Goal: Task Accomplishment & Management: Use online tool/utility

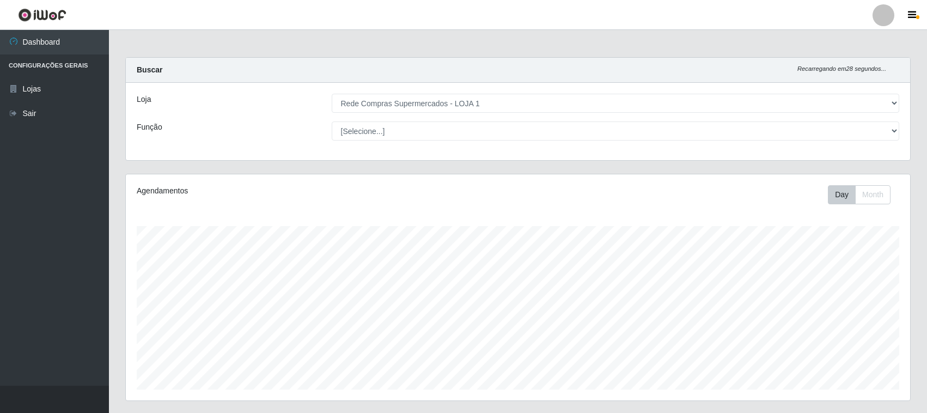
select select "158"
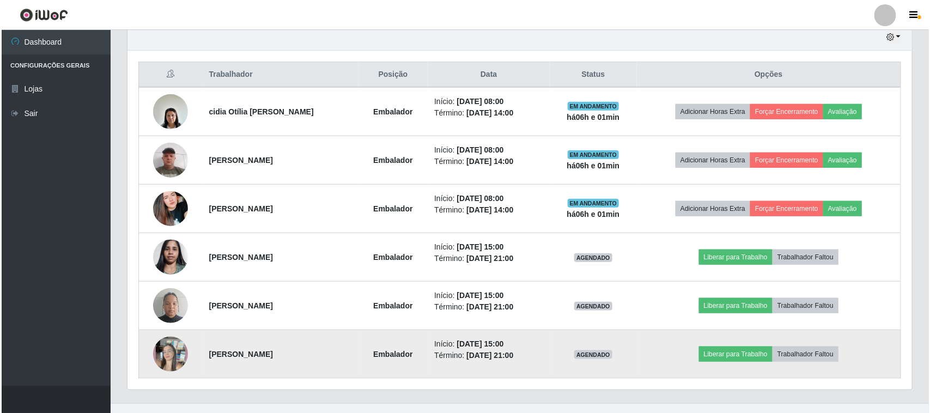
scroll to position [227, 784]
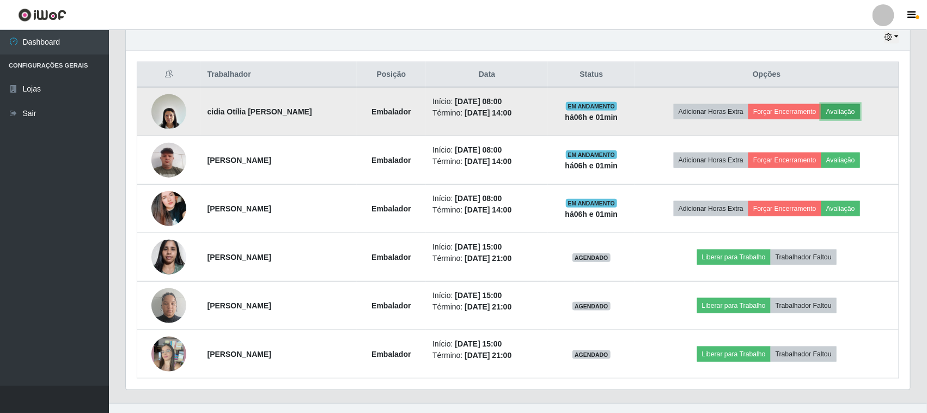
click at [837, 113] on button "Avaliação" at bounding box center [840, 111] width 39 height 15
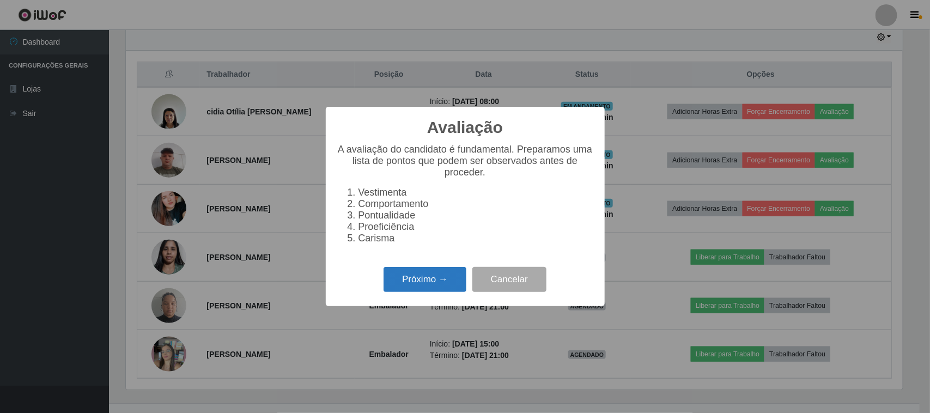
click at [431, 274] on button "Próximo →" at bounding box center [424, 280] width 83 height 26
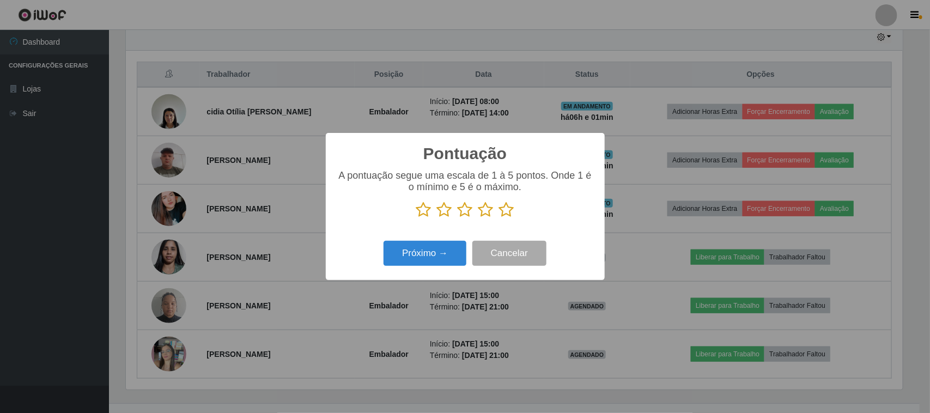
click at [510, 210] on icon at bounding box center [506, 210] width 15 height 16
click at [499, 218] on input "radio" at bounding box center [499, 218] width 0 height 0
click at [457, 255] on button "Próximo →" at bounding box center [424, 254] width 83 height 26
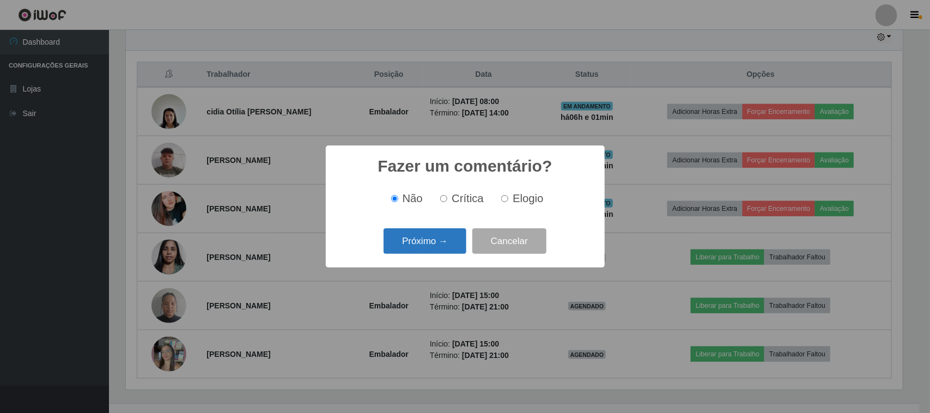
click at [400, 236] on button "Próximo →" at bounding box center [424, 241] width 83 height 26
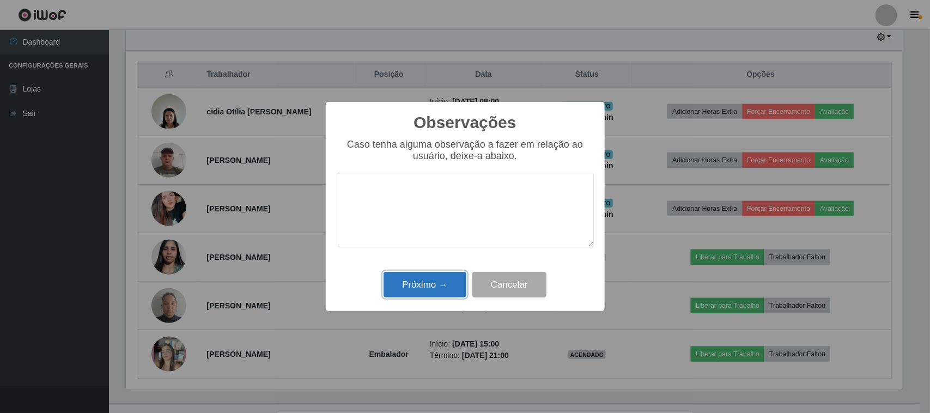
click at [419, 274] on button "Próximo →" at bounding box center [424, 285] width 83 height 26
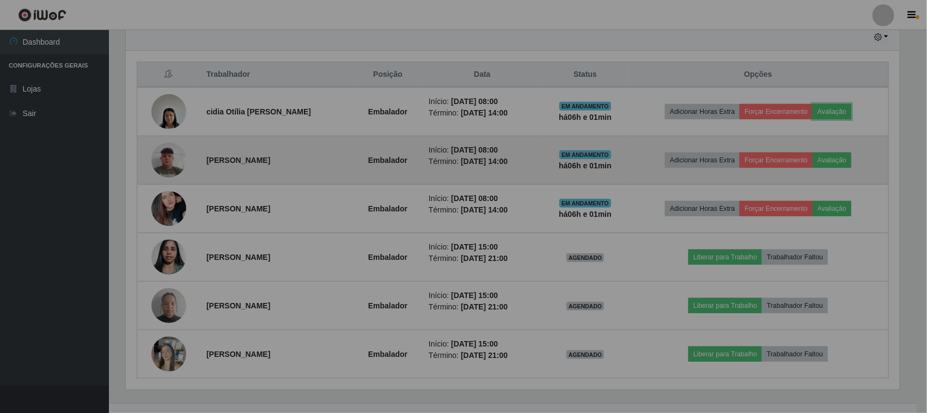
scroll to position [227, 784]
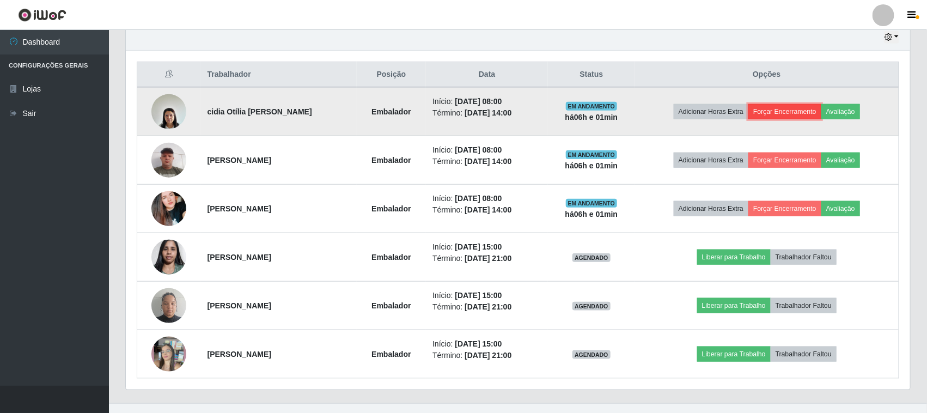
click at [787, 119] on button "Forçar Encerramento" at bounding box center [784, 111] width 73 height 15
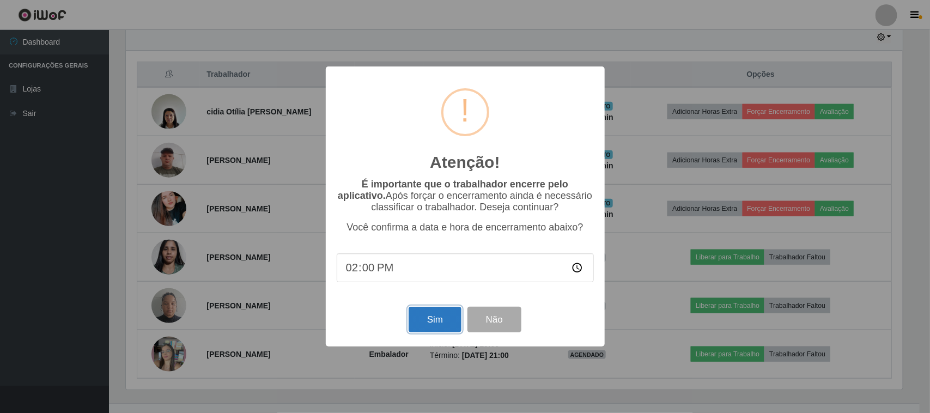
click at [448, 332] on button "Sim" at bounding box center [434, 320] width 53 height 26
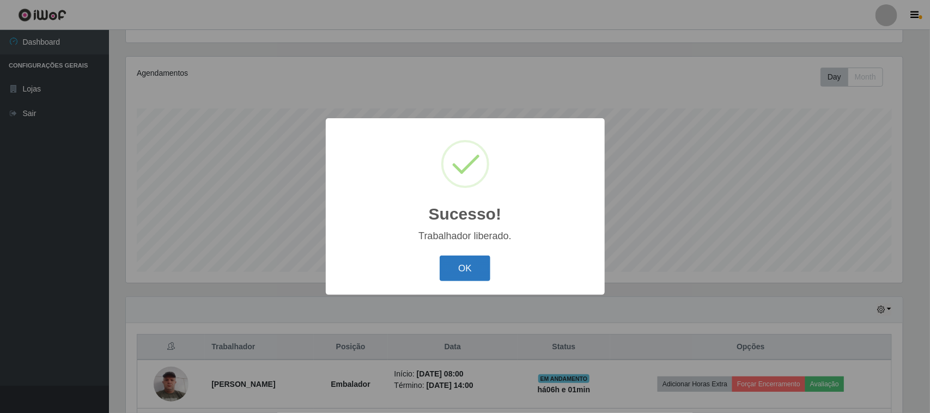
click at [470, 262] on button "OK" at bounding box center [465, 268] width 51 height 26
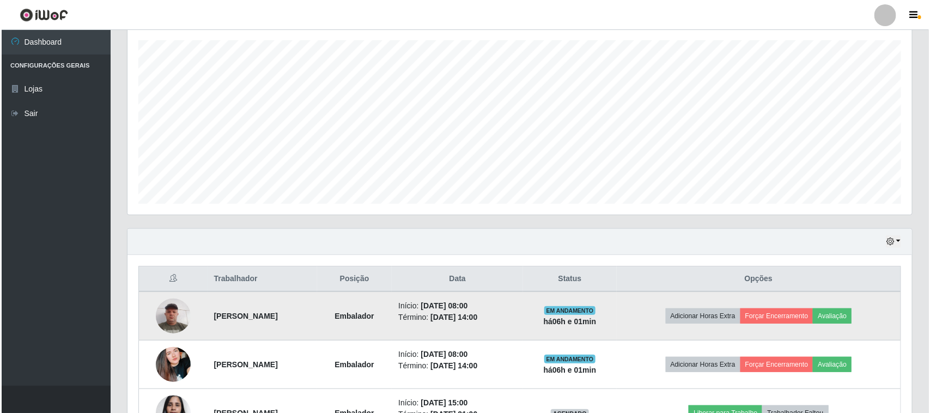
scroll to position [254, 0]
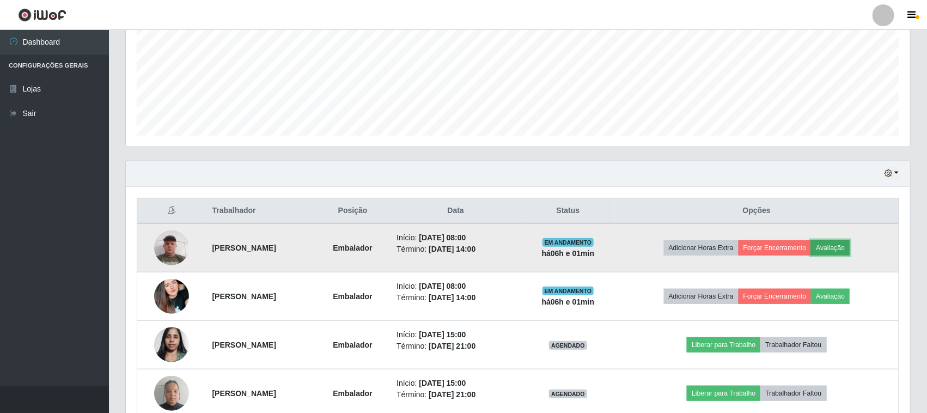
click at [850, 252] on button "Avaliação" at bounding box center [830, 247] width 39 height 15
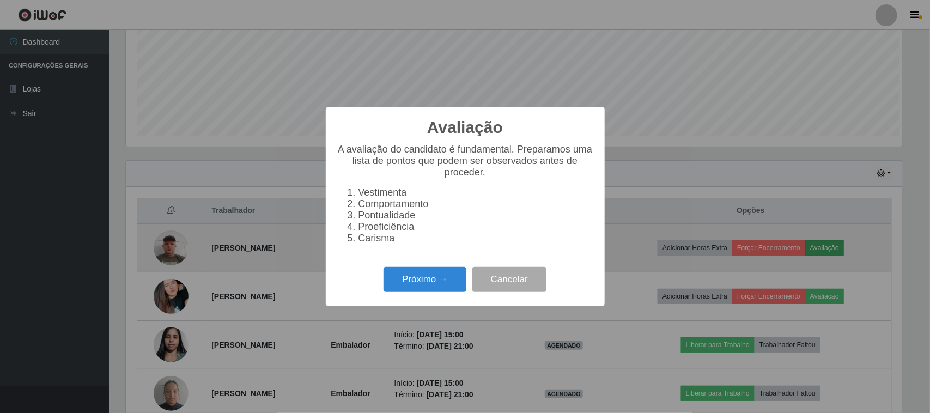
scroll to position [227, 777]
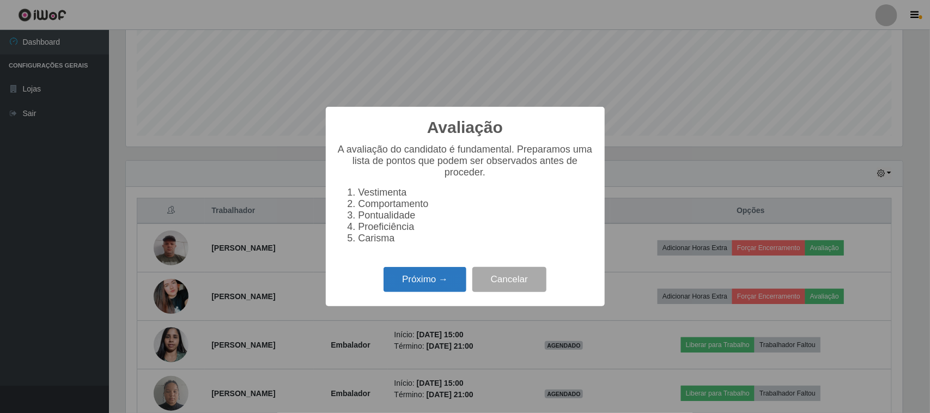
click at [396, 273] on button "Próximo →" at bounding box center [424, 280] width 83 height 26
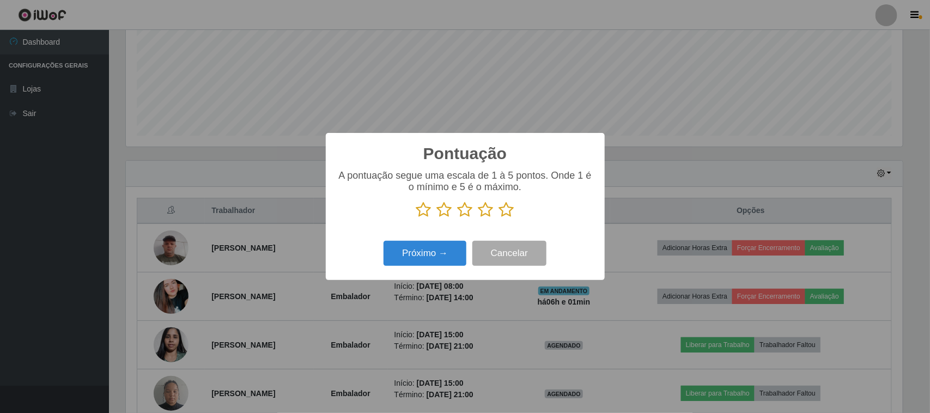
click at [510, 210] on icon at bounding box center [506, 210] width 15 height 16
click at [499, 218] on input "radio" at bounding box center [499, 218] width 0 height 0
click at [448, 251] on button "Próximo →" at bounding box center [424, 254] width 83 height 26
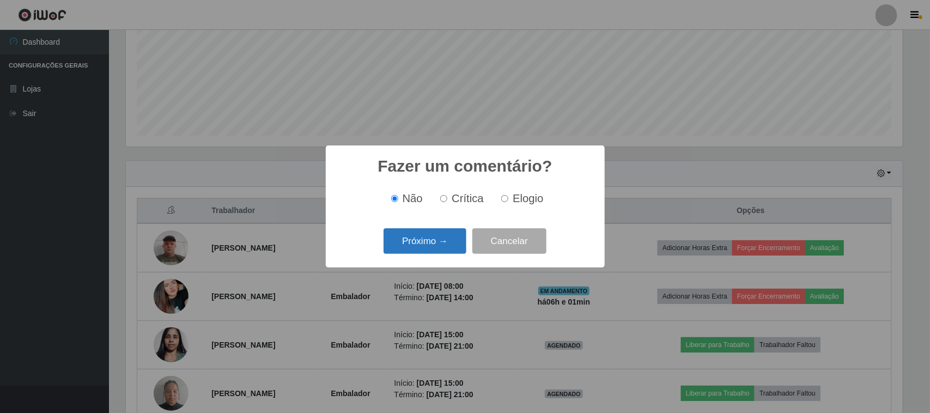
click at [445, 236] on button "Próximo →" at bounding box center [424, 241] width 83 height 26
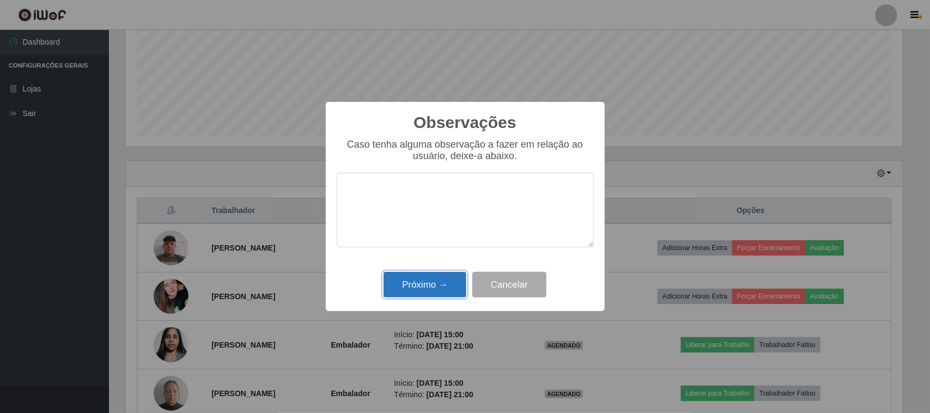
click at [434, 282] on button "Próximo →" at bounding box center [424, 285] width 83 height 26
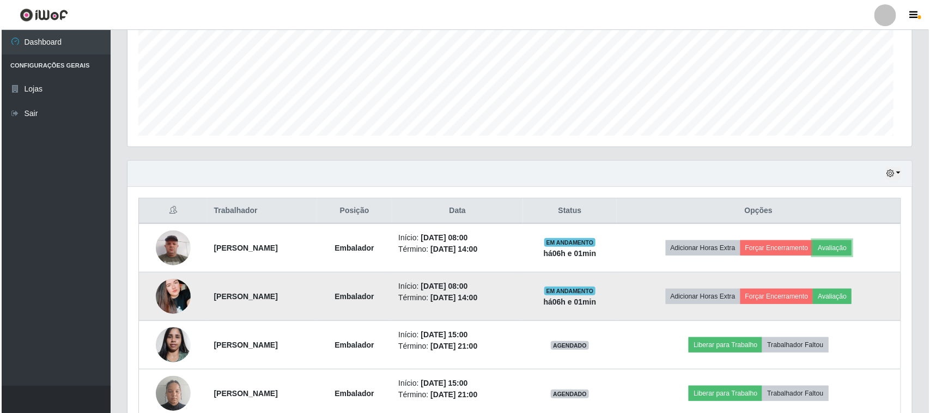
scroll to position [227, 784]
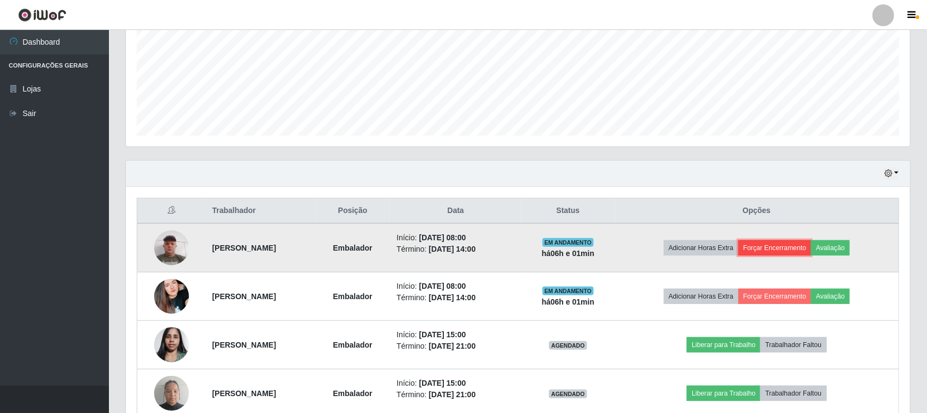
click at [784, 241] on button "Forçar Encerramento" at bounding box center [775, 247] width 73 height 15
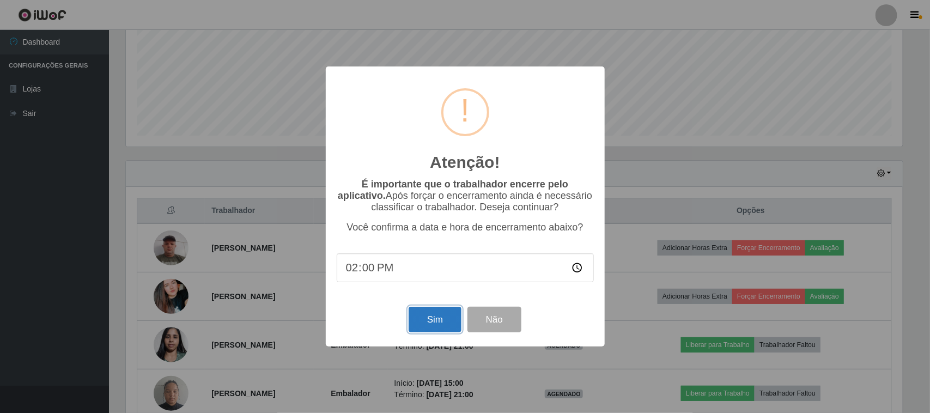
click at [409, 323] on button "Sim" at bounding box center [434, 320] width 53 height 26
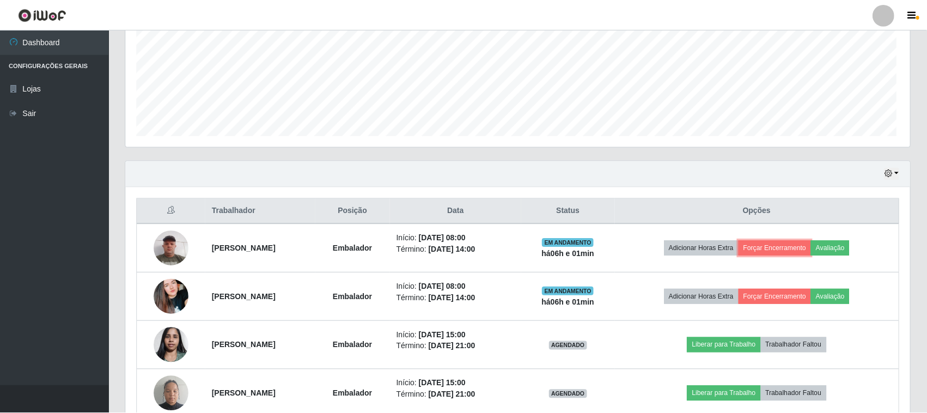
scroll to position [0, 0]
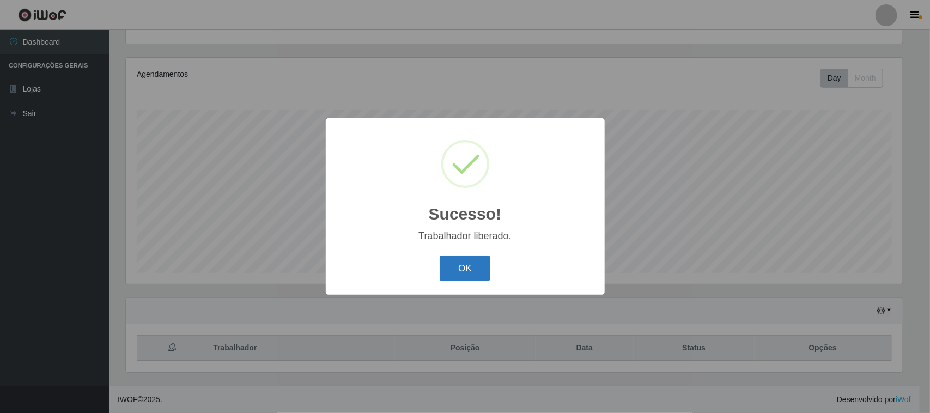
click at [444, 274] on button "OK" at bounding box center [465, 268] width 51 height 26
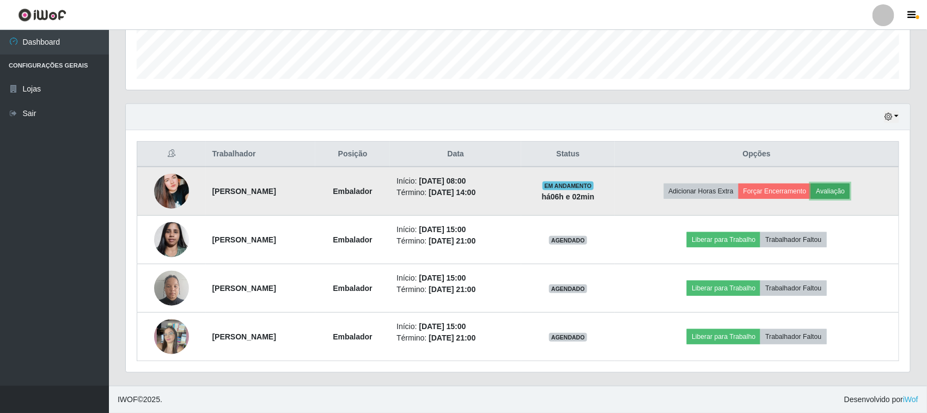
click at [850, 196] on button "Avaliação" at bounding box center [830, 191] width 39 height 15
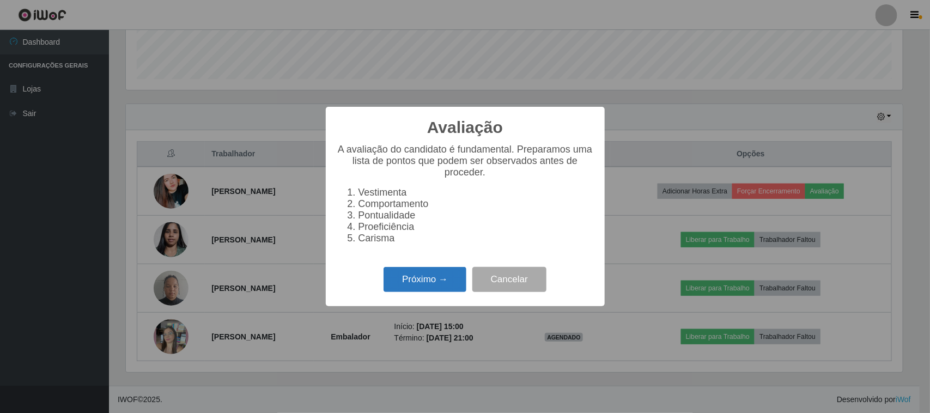
click at [461, 277] on button "Próximo →" at bounding box center [424, 280] width 83 height 26
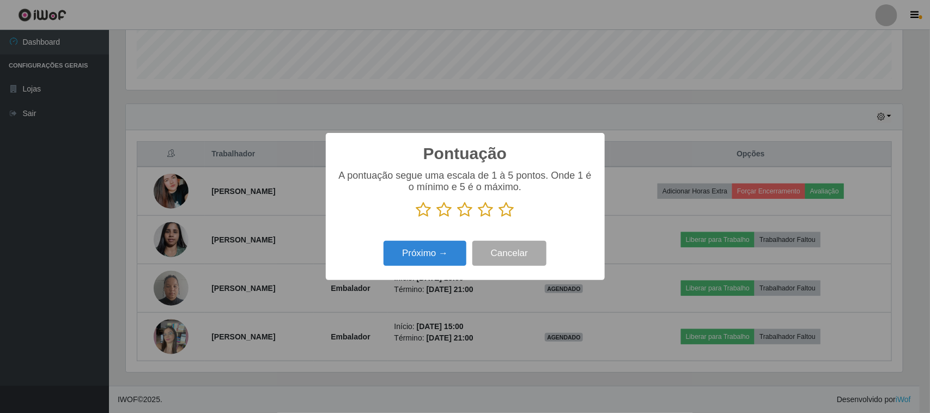
click at [510, 213] on icon at bounding box center [506, 210] width 15 height 16
click at [499, 218] on input "radio" at bounding box center [499, 218] width 0 height 0
click at [445, 245] on button "Próximo →" at bounding box center [424, 254] width 83 height 26
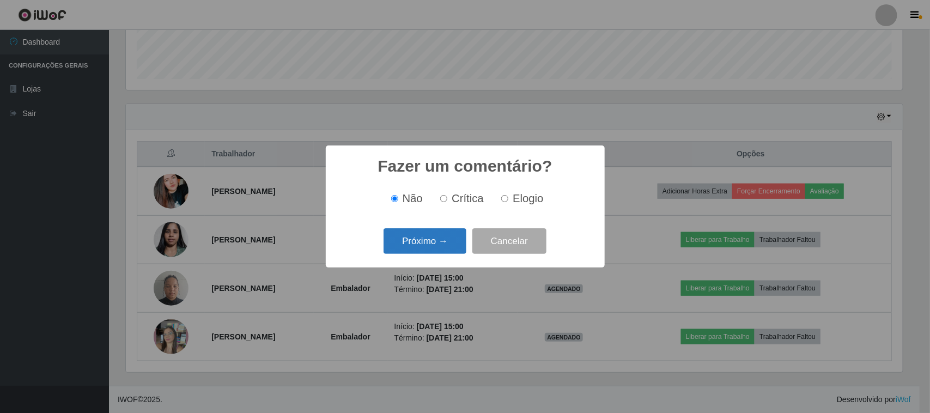
click at [441, 240] on button "Próximo →" at bounding box center [424, 241] width 83 height 26
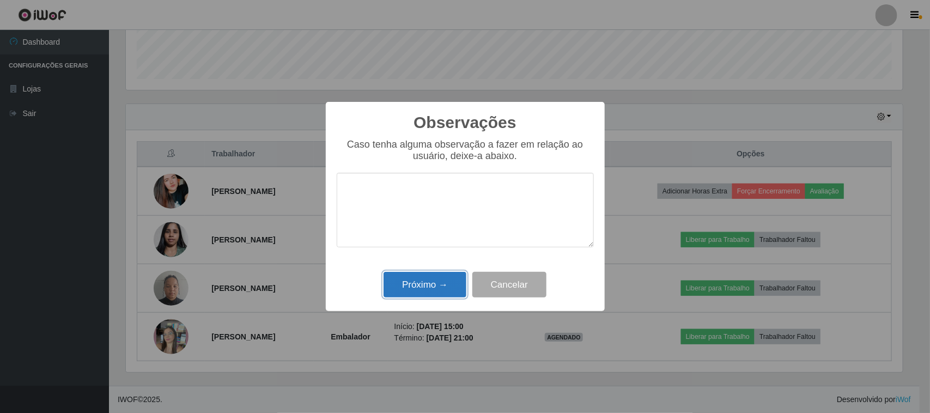
click at [461, 282] on button "Próximo →" at bounding box center [424, 285] width 83 height 26
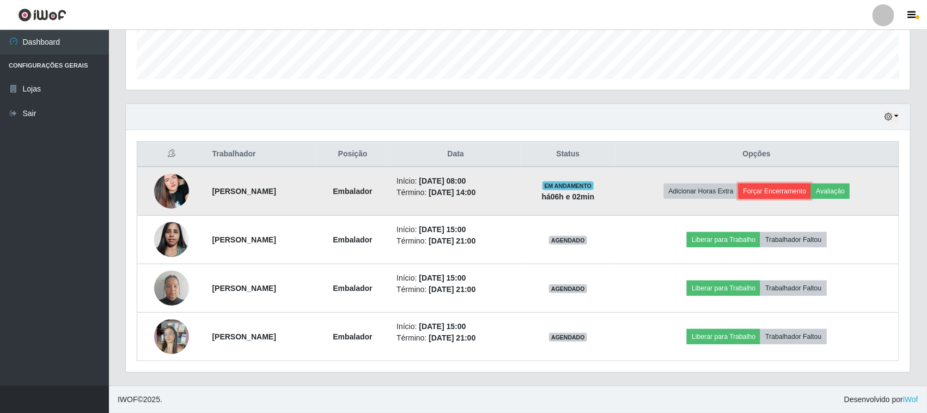
click at [810, 196] on button "Forçar Encerramento" at bounding box center [775, 191] width 73 height 15
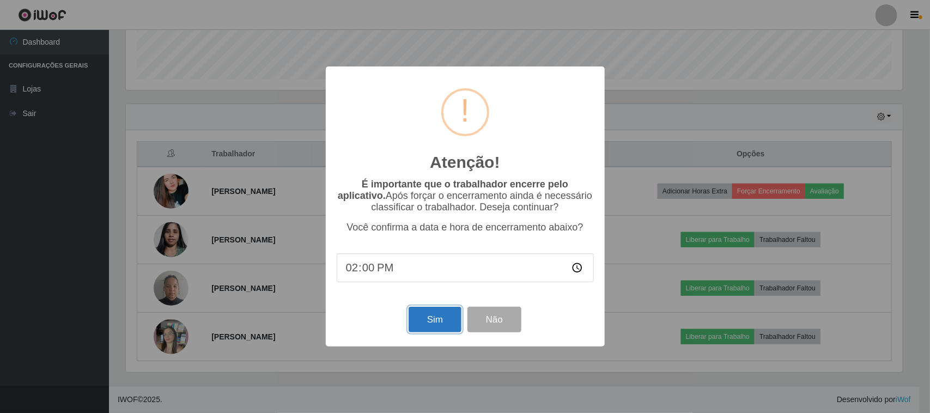
click at [444, 321] on button "Sim" at bounding box center [434, 320] width 53 height 26
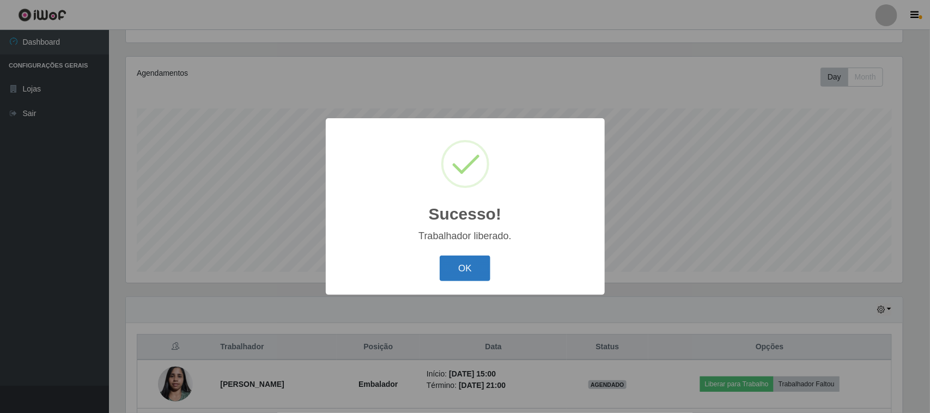
click at [461, 265] on button "OK" at bounding box center [465, 268] width 51 height 26
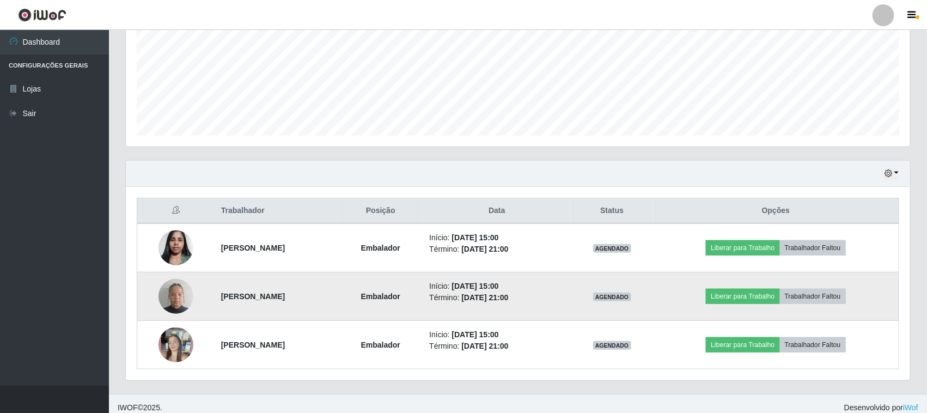
click at [175, 292] on img at bounding box center [175, 296] width 35 height 46
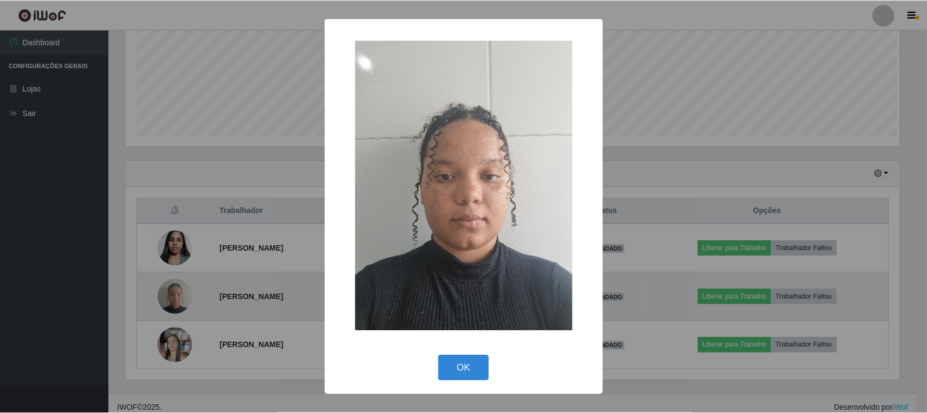
scroll to position [227, 777]
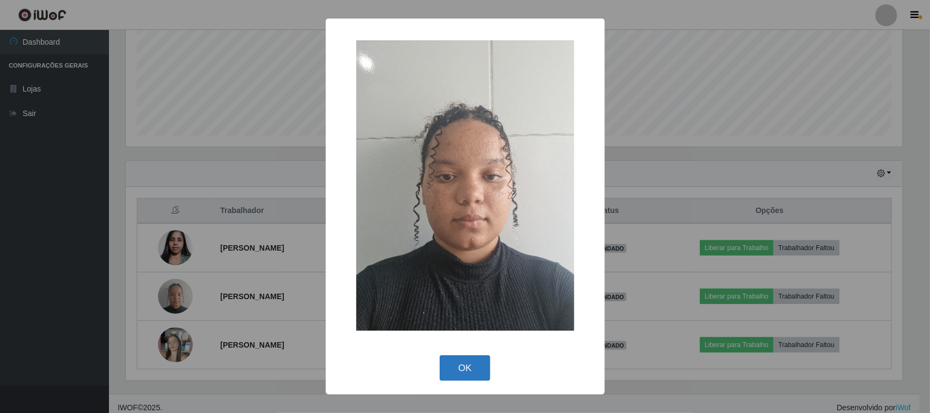
click at [461, 370] on button "OK" at bounding box center [465, 368] width 51 height 26
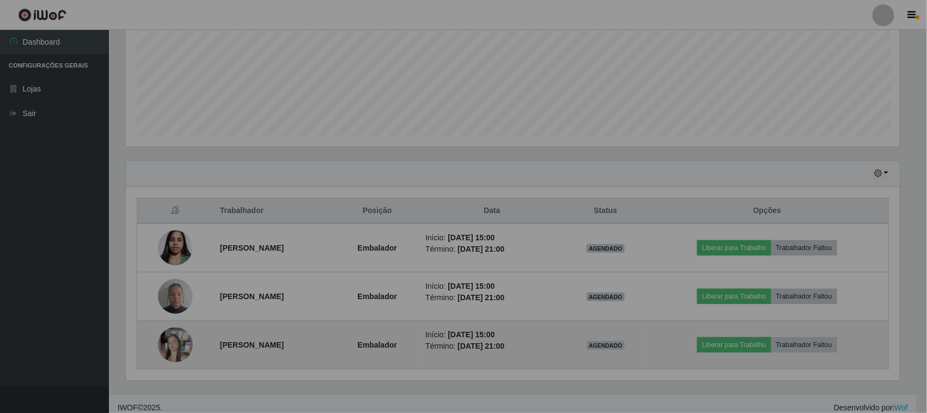
scroll to position [227, 784]
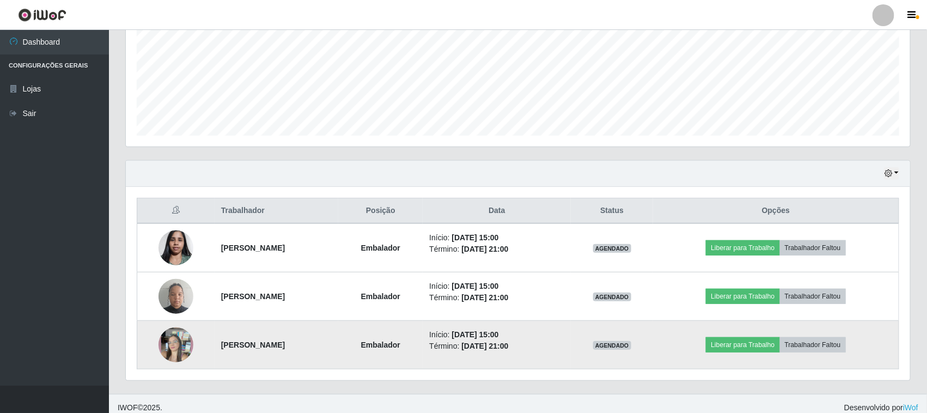
click at [181, 352] on img at bounding box center [175, 345] width 35 height 62
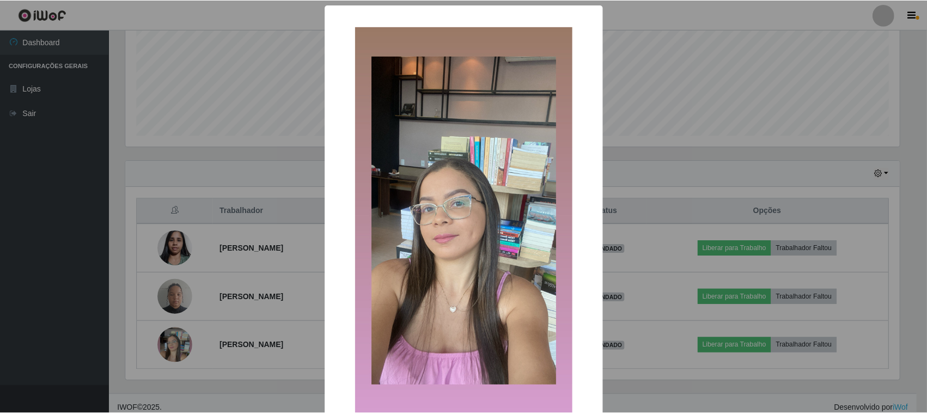
scroll to position [69, 0]
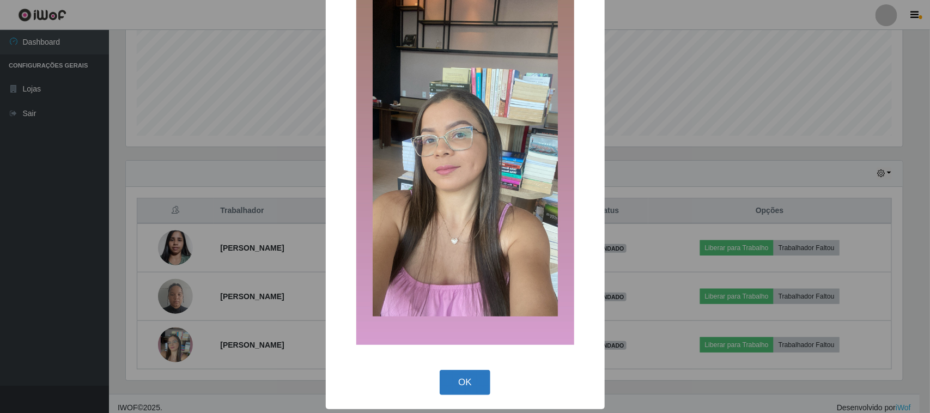
click at [460, 374] on button "OK" at bounding box center [465, 383] width 51 height 26
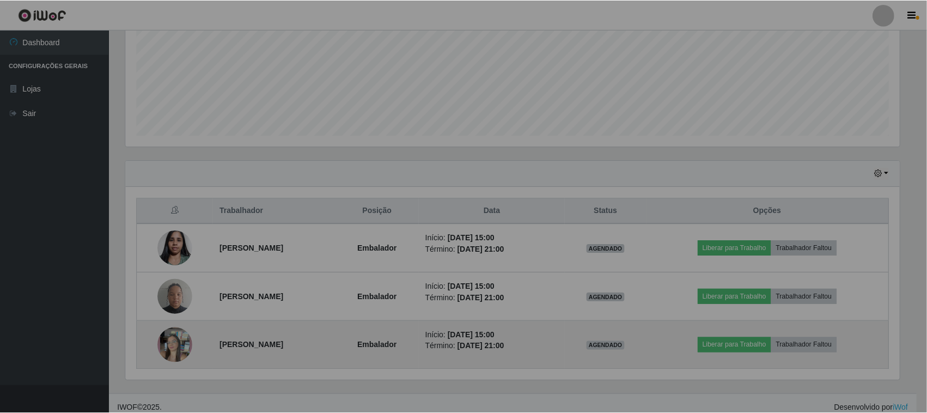
scroll to position [227, 784]
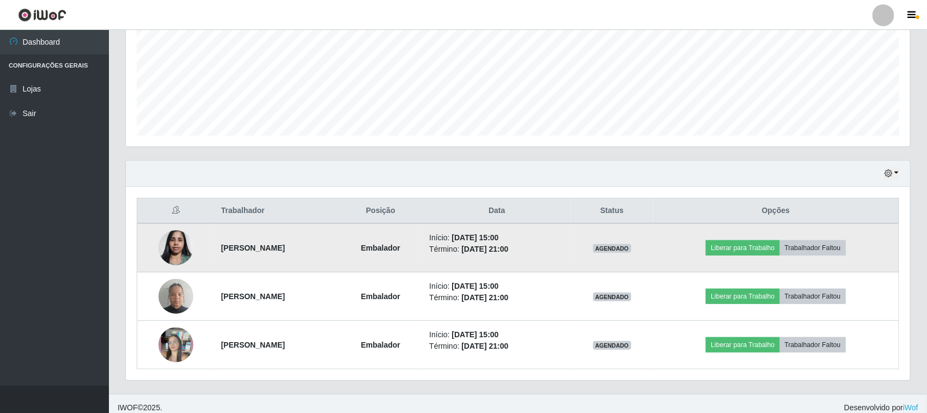
click at [167, 246] on img at bounding box center [175, 247] width 35 height 46
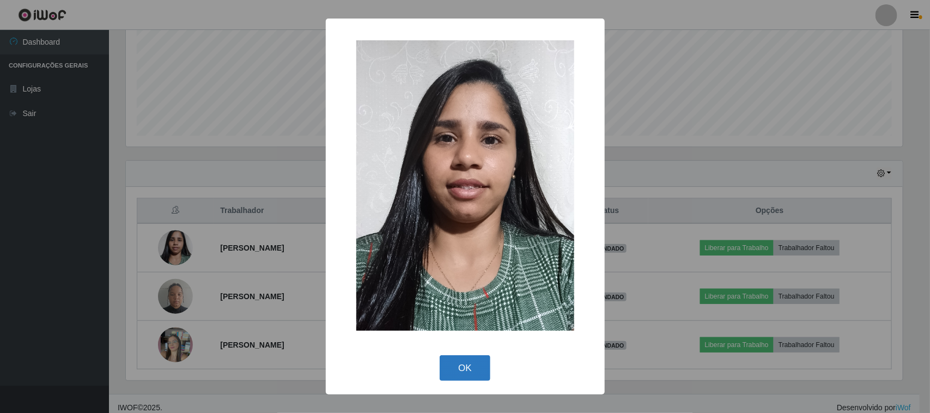
click at [472, 368] on button "OK" at bounding box center [465, 368] width 51 height 26
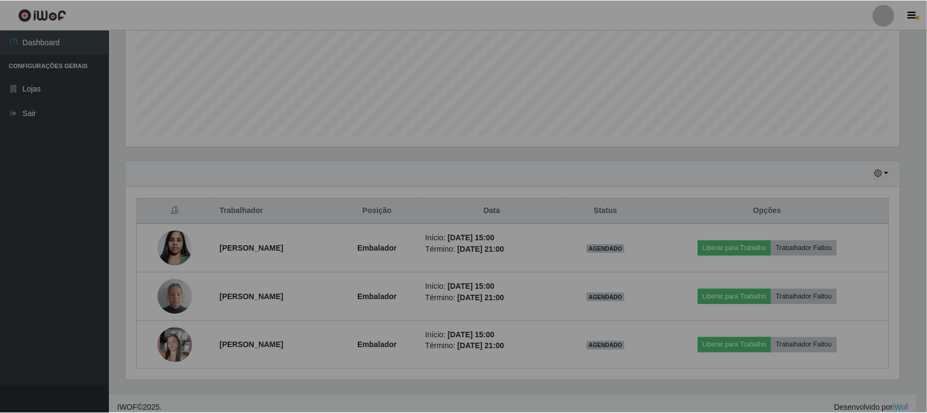
scroll to position [227, 784]
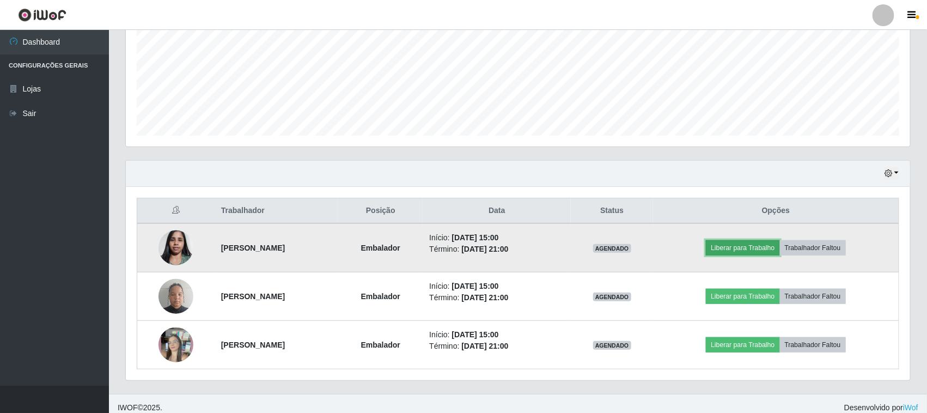
click at [761, 251] on button "Liberar para Trabalho" at bounding box center [743, 247] width 74 height 15
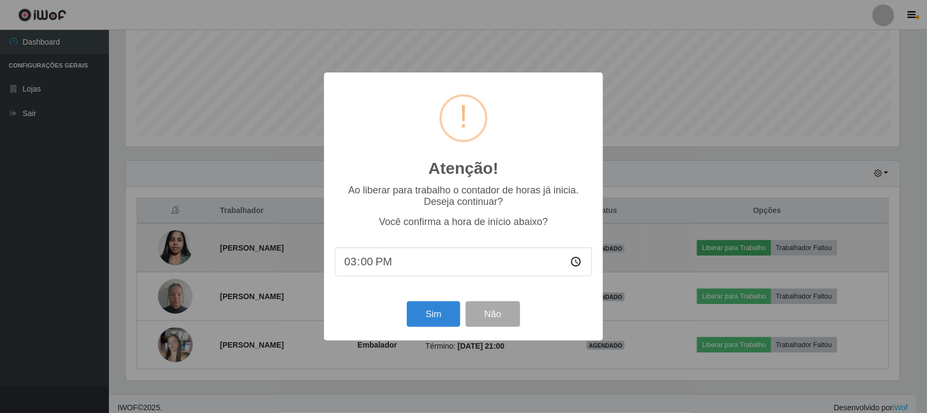
scroll to position [227, 777]
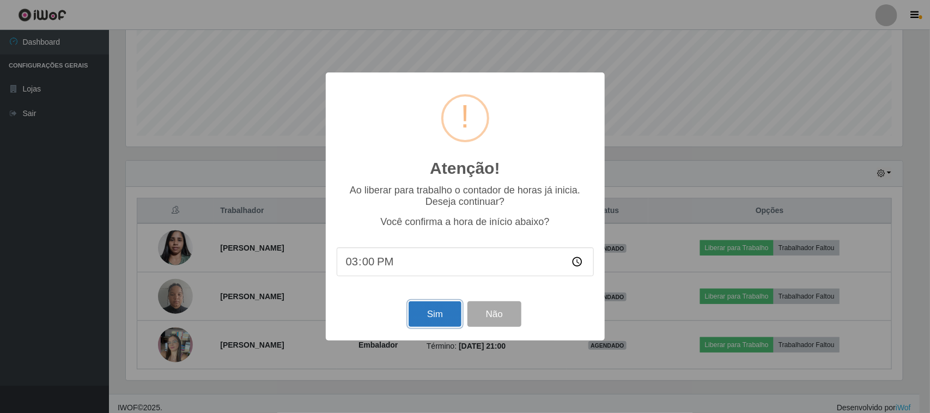
click at [432, 322] on button "Sim" at bounding box center [434, 314] width 53 height 26
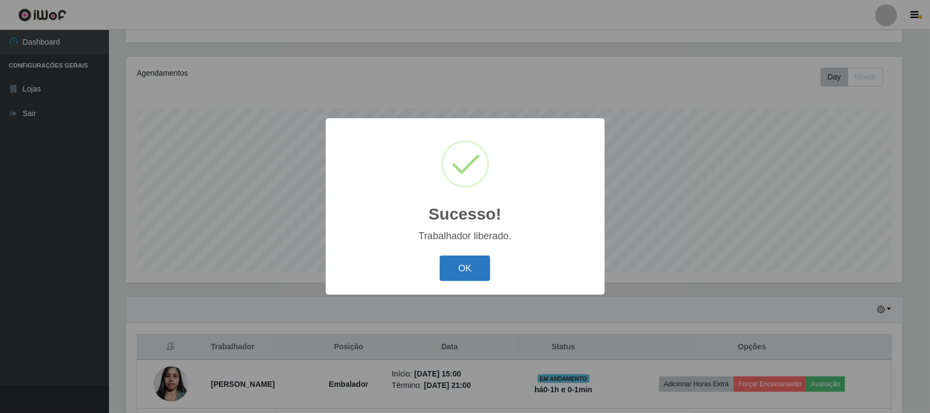
click at [460, 260] on button "OK" at bounding box center [465, 268] width 51 height 26
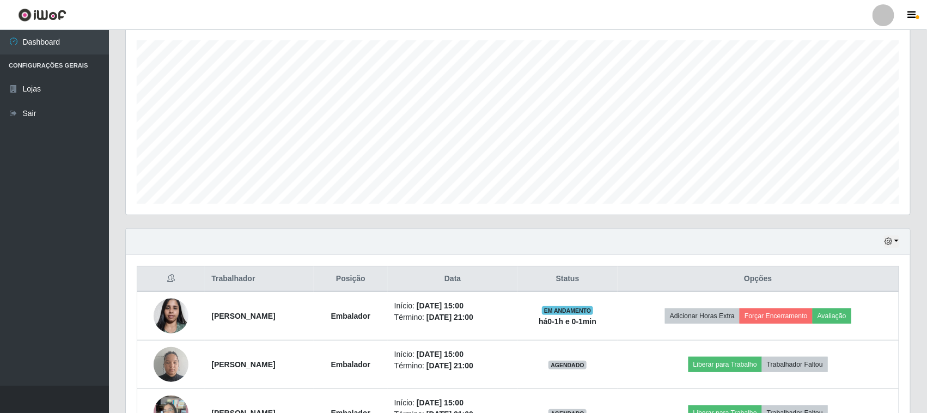
scroll to position [254, 0]
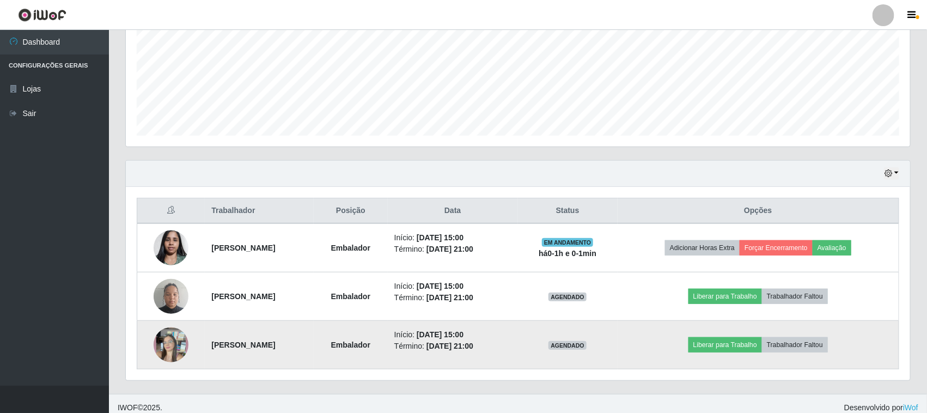
click at [163, 339] on img at bounding box center [171, 345] width 35 height 62
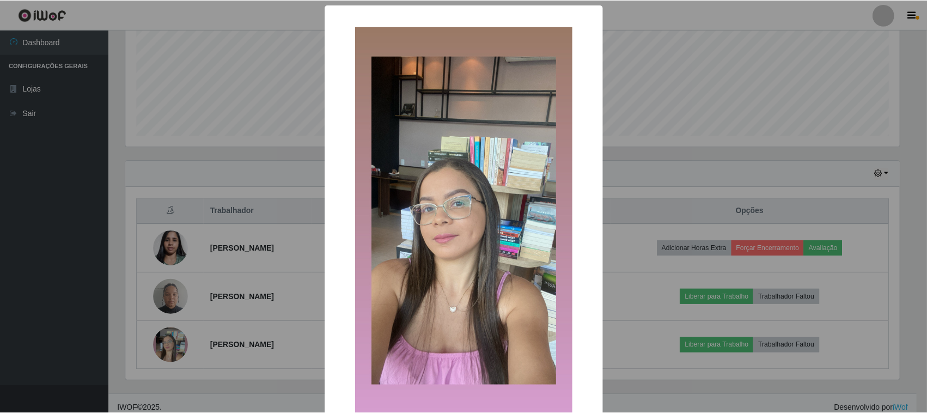
scroll to position [69, 0]
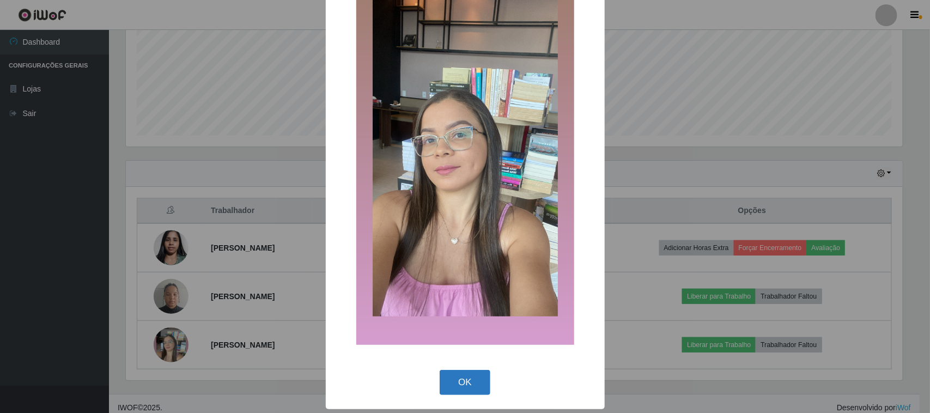
click at [466, 387] on button "OK" at bounding box center [465, 383] width 51 height 26
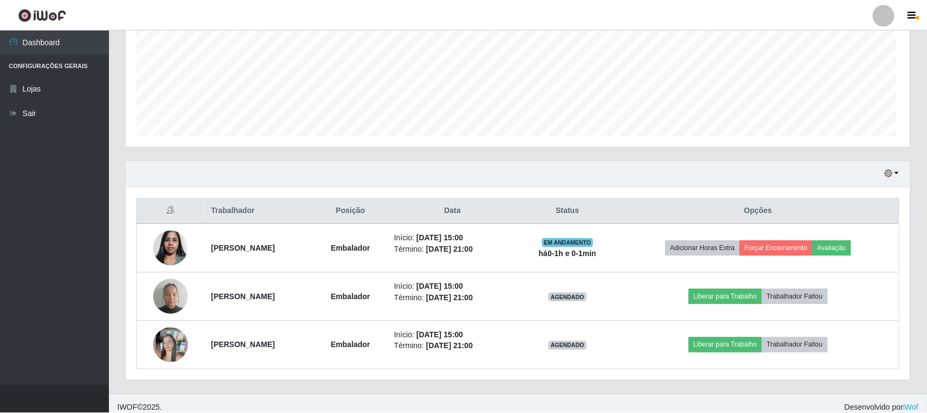
scroll to position [227, 784]
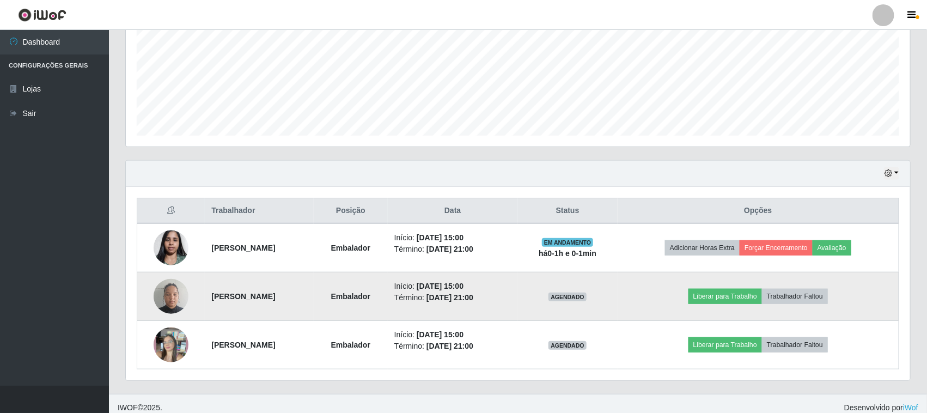
click at [180, 300] on img at bounding box center [171, 296] width 35 height 46
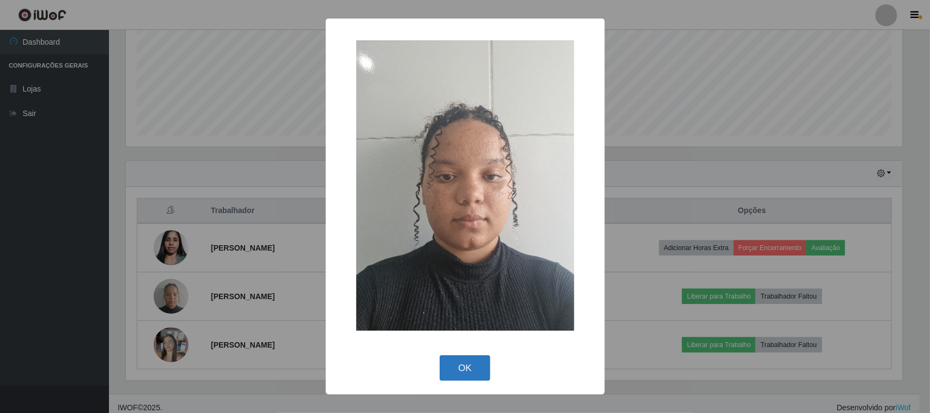
click at [463, 369] on button "OK" at bounding box center [465, 368] width 51 height 26
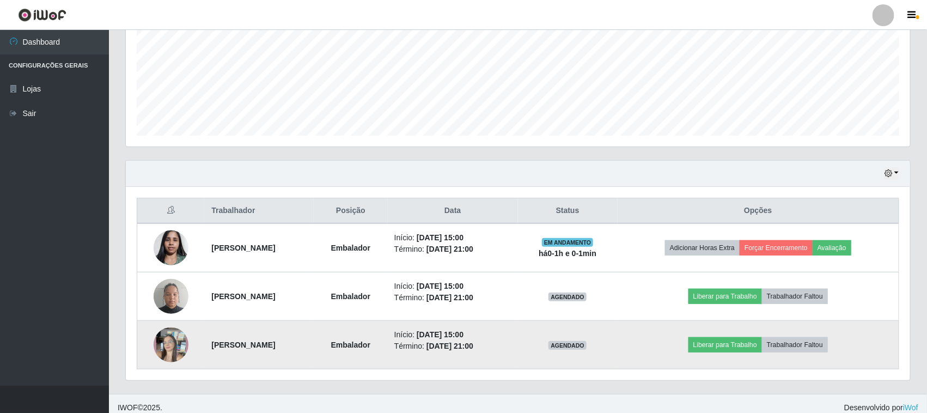
scroll to position [263, 0]
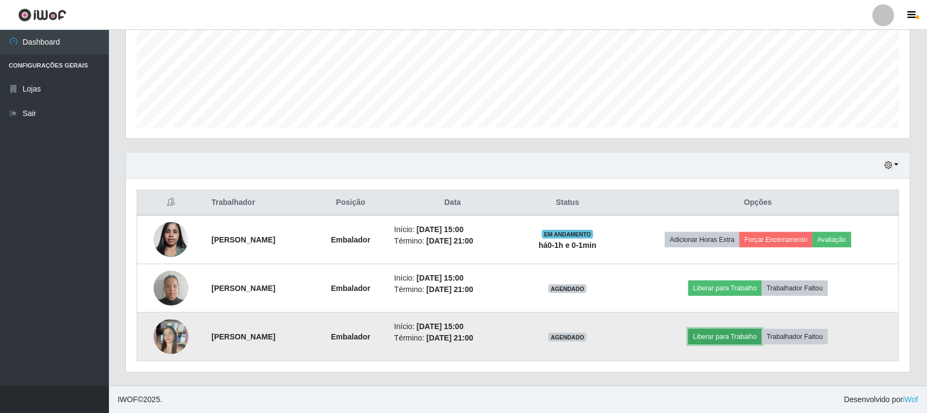
click at [727, 342] on button "Liberar para Trabalho" at bounding box center [725, 336] width 74 height 15
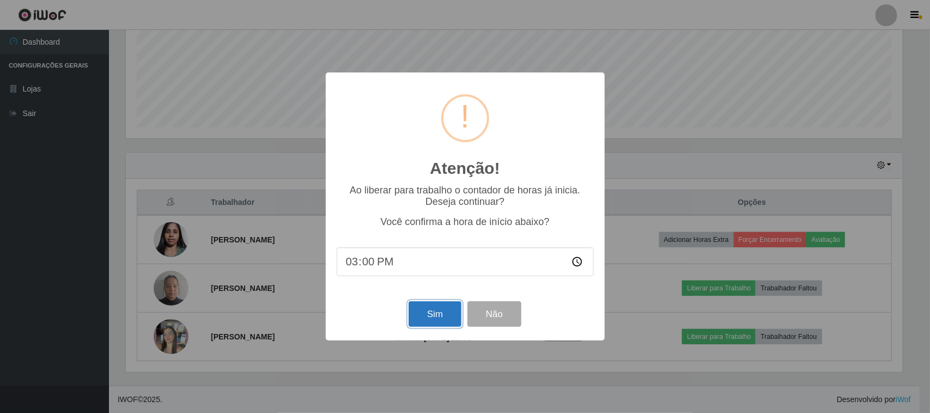
click at [417, 312] on button "Sim" at bounding box center [434, 314] width 53 height 26
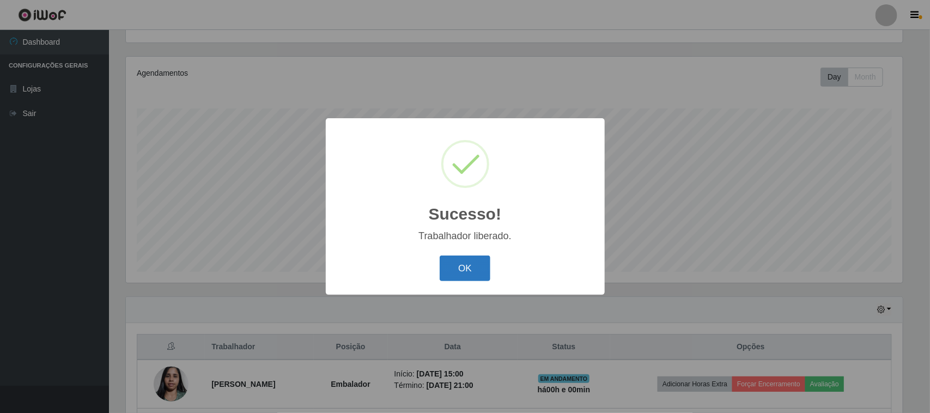
click at [453, 268] on button "OK" at bounding box center [465, 268] width 51 height 26
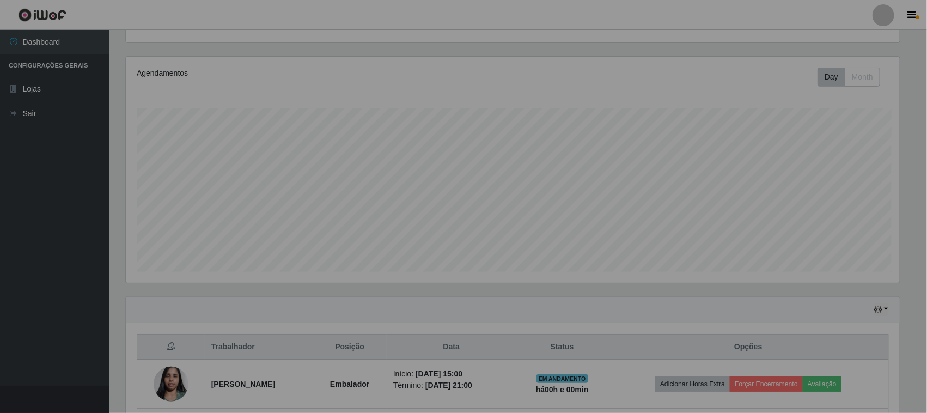
scroll to position [227, 784]
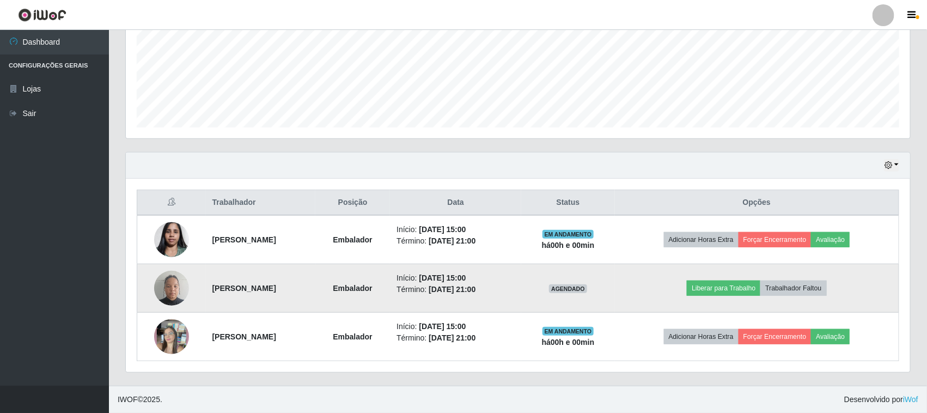
click at [162, 285] on img at bounding box center [171, 288] width 35 height 46
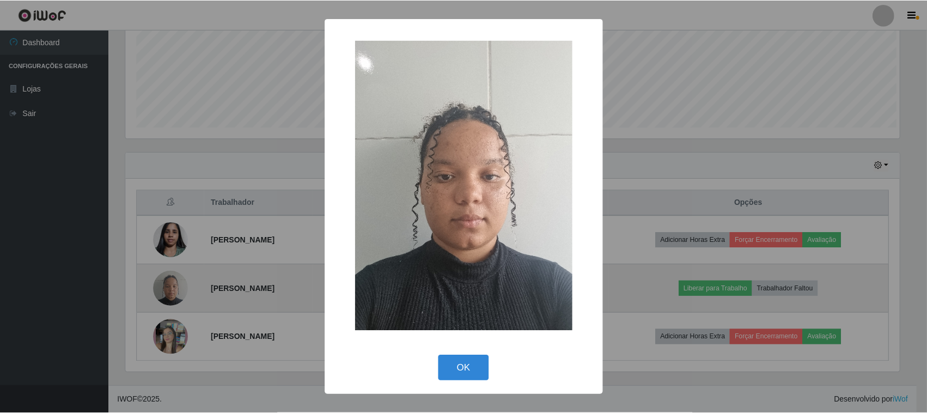
scroll to position [227, 777]
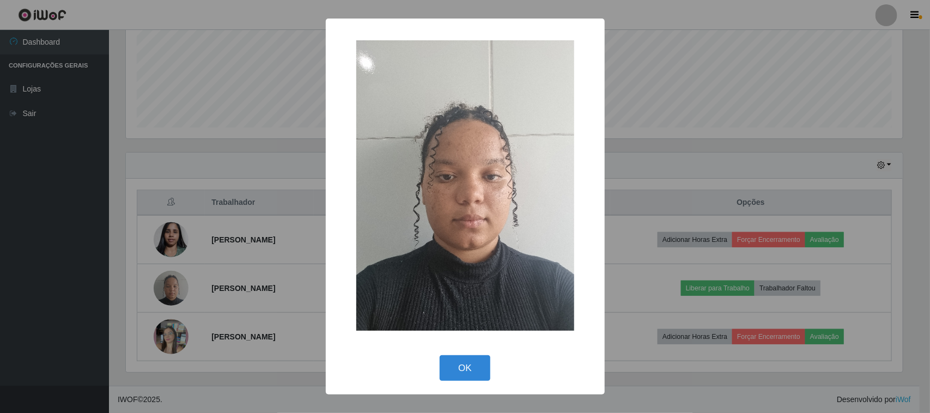
click at [176, 331] on div "× OK Cancel" at bounding box center [465, 206] width 930 height 413
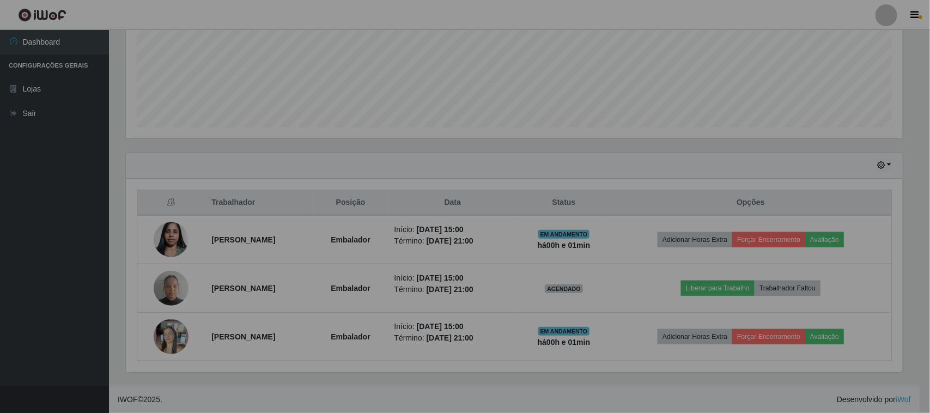
scroll to position [227, 784]
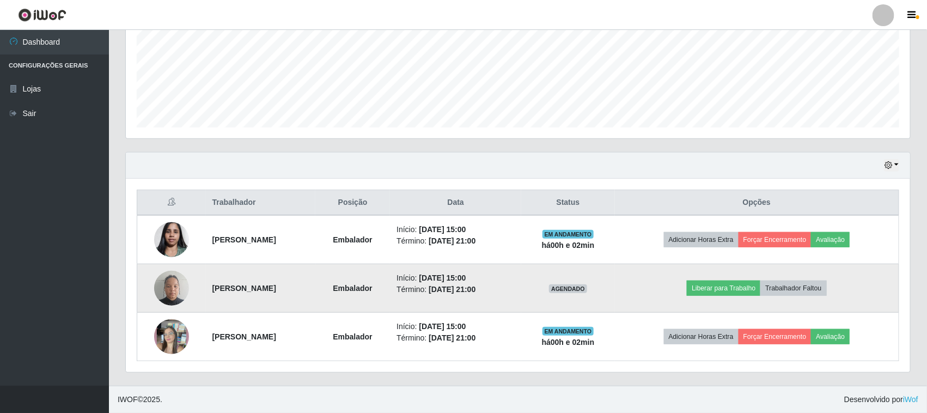
click at [161, 290] on img at bounding box center [171, 288] width 35 height 46
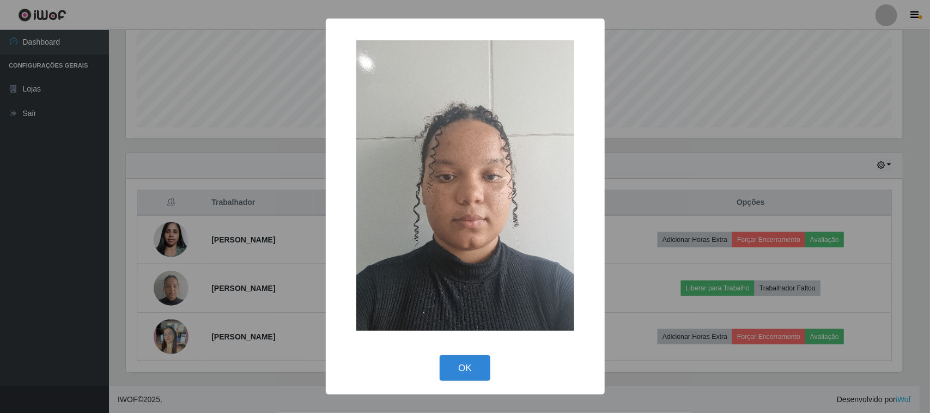
click at [278, 208] on div "× OK Cancel" at bounding box center [465, 206] width 930 height 413
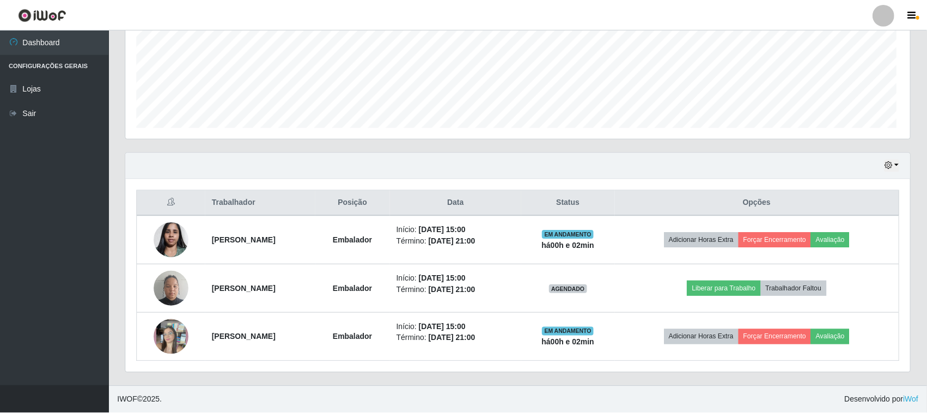
scroll to position [227, 784]
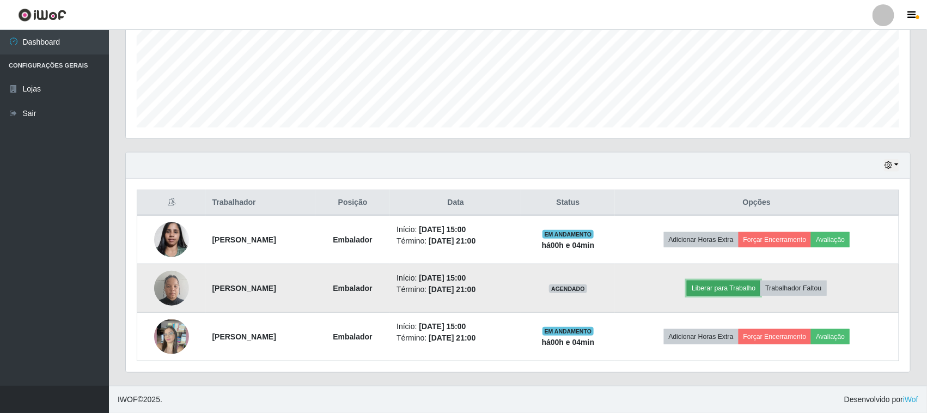
click at [760, 289] on button "Liberar para Trabalho" at bounding box center [724, 287] width 74 height 15
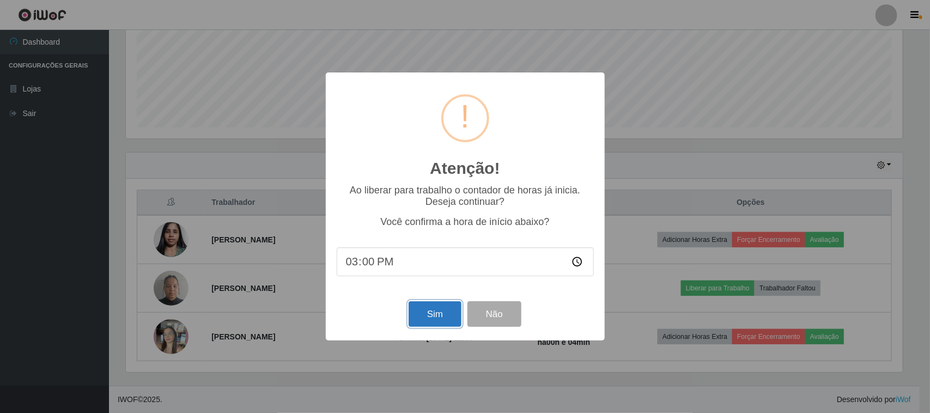
click at [424, 320] on button "Sim" at bounding box center [434, 314] width 53 height 26
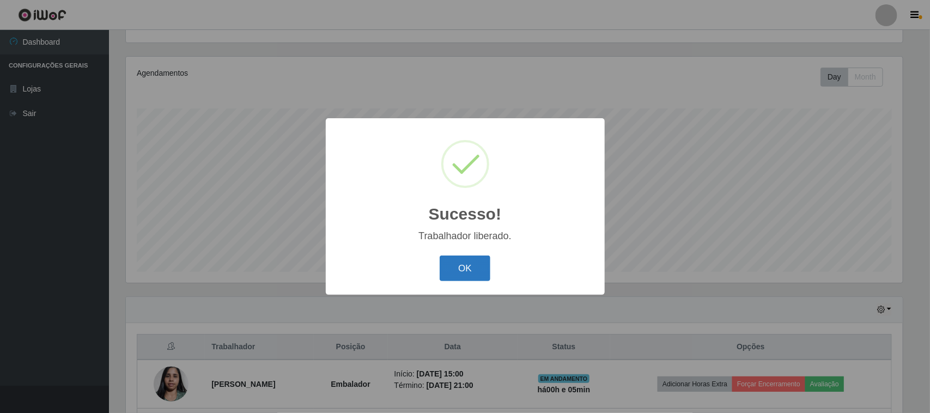
click at [469, 265] on button "OK" at bounding box center [465, 268] width 51 height 26
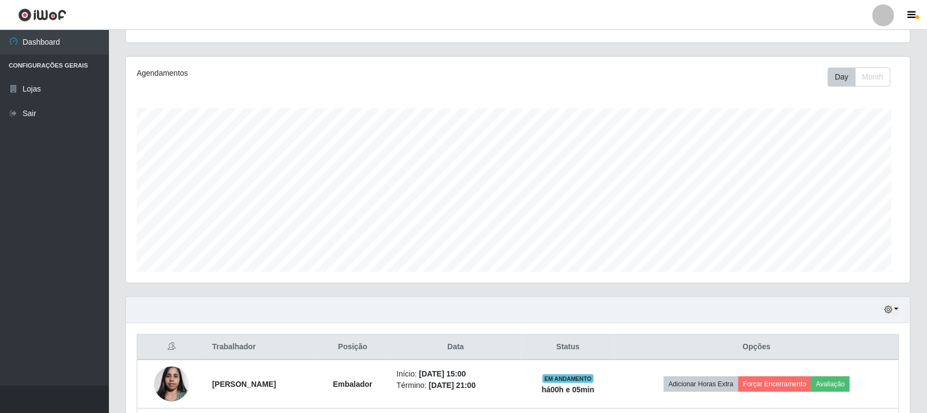
scroll to position [227, 784]
